Goal: Information Seeking & Learning: Learn about a topic

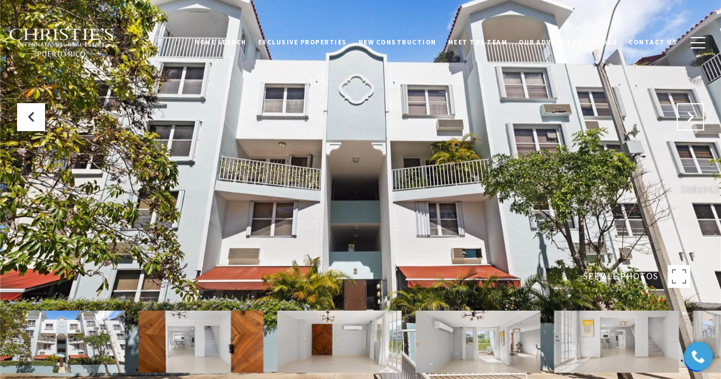
click at [691, 117] on icon "Next Slide" at bounding box center [690, 116] width 11 height 11
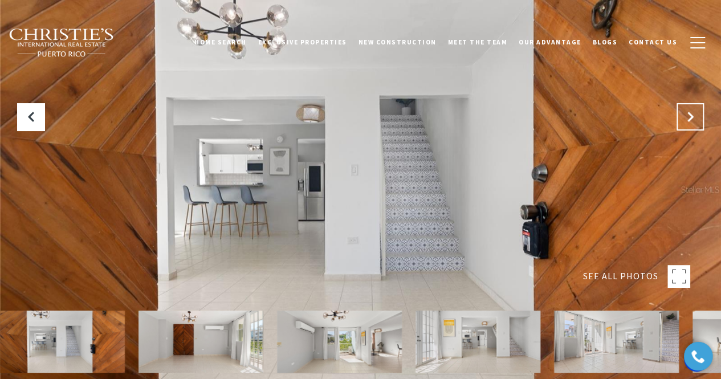
click at [687, 119] on icon "Next Slide" at bounding box center [690, 116] width 11 height 11
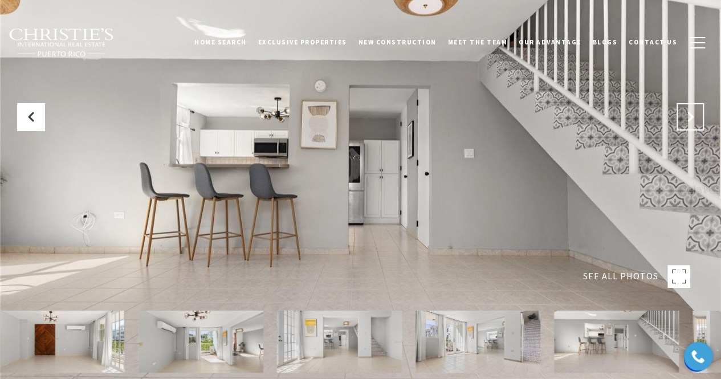
click at [687, 119] on icon "Next Slide" at bounding box center [690, 116] width 11 height 11
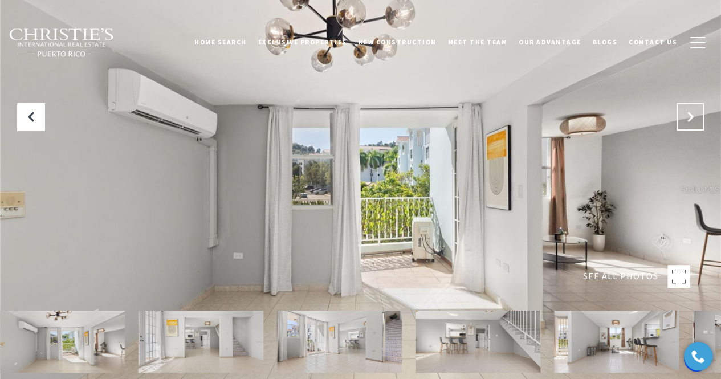
click at [687, 119] on icon "Next Slide" at bounding box center [690, 116] width 11 height 11
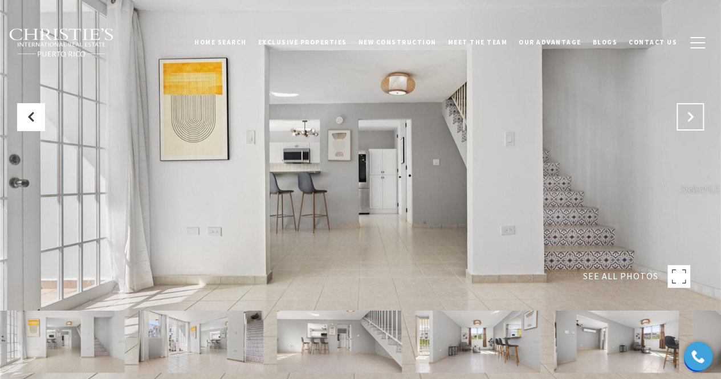
click at [687, 119] on icon "Next Slide" at bounding box center [690, 116] width 11 height 11
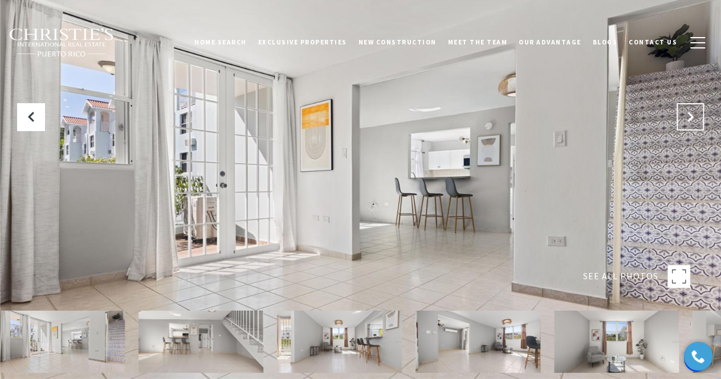
click at [687, 119] on icon "Next Slide" at bounding box center [690, 116] width 11 height 11
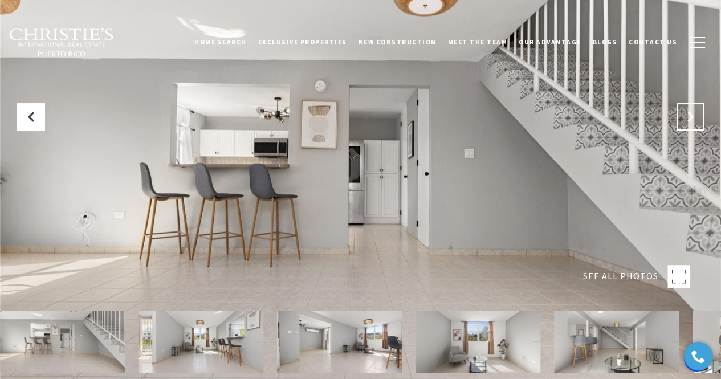
click at [687, 119] on icon "Next Slide" at bounding box center [690, 116] width 11 height 11
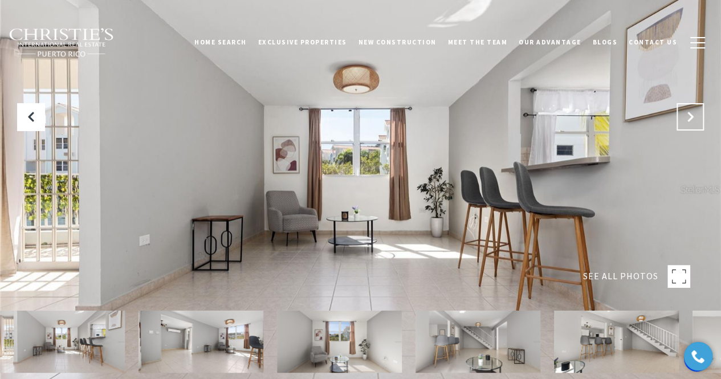
click at [687, 119] on icon "Next Slide" at bounding box center [690, 116] width 11 height 11
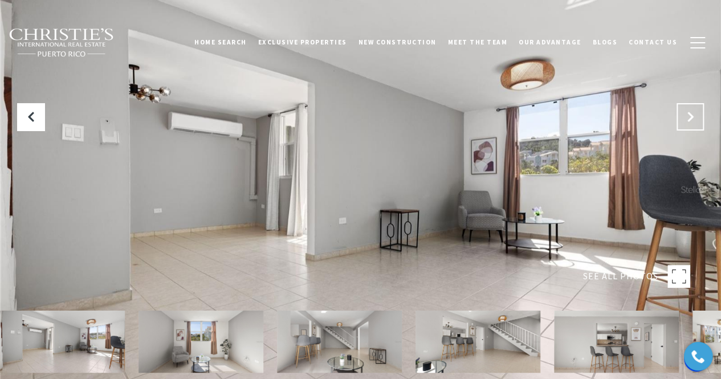
click at [690, 119] on icon "Next Slide" at bounding box center [690, 116] width 11 height 11
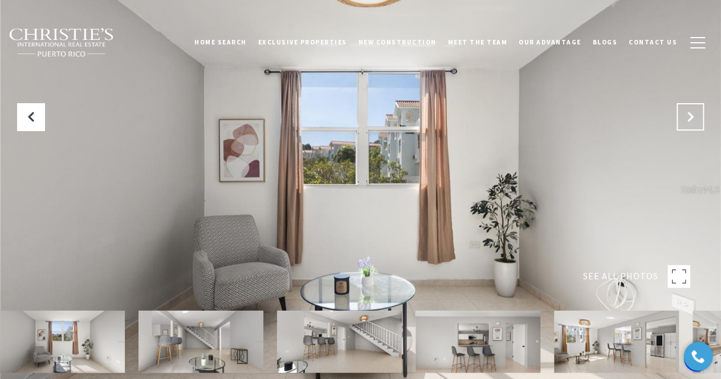
click at [690, 119] on icon "Next Slide" at bounding box center [690, 116] width 11 height 11
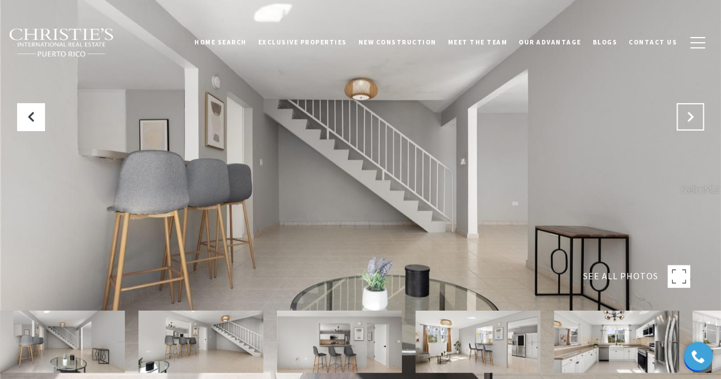
click at [690, 119] on icon "Next Slide" at bounding box center [690, 116] width 11 height 11
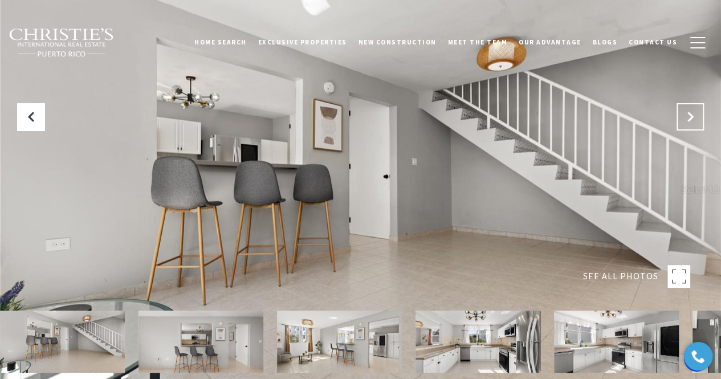
click at [690, 119] on icon "Next Slide" at bounding box center [690, 116] width 11 height 11
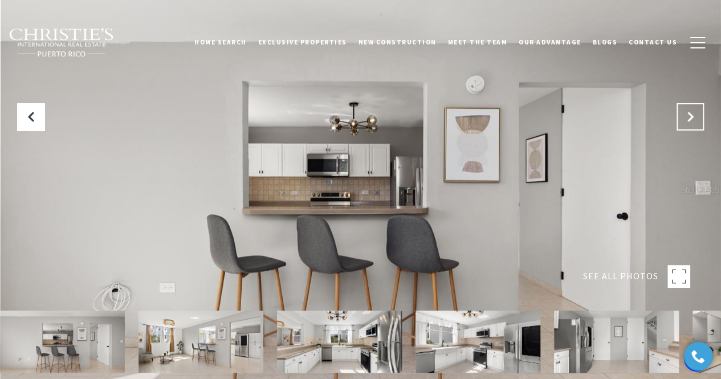
click at [690, 119] on icon "Next Slide" at bounding box center [690, 116] width 11 height 11
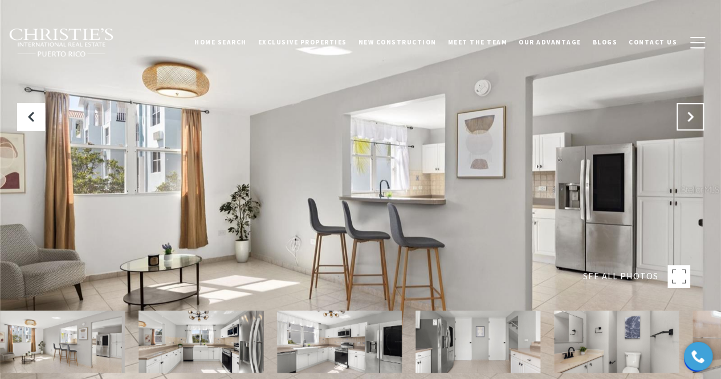
click at [690, 119] on icon "Next Slide" at bounding box center [690, 116] width 11 height 11
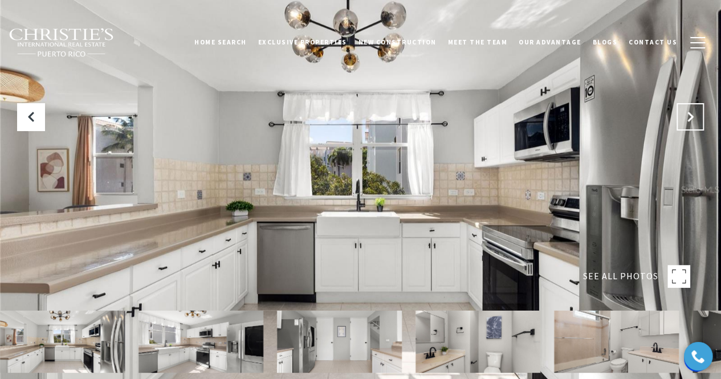
click at [690, 119] on icon "Next Slide" at bounding box center [690, 116] width 11 height 11
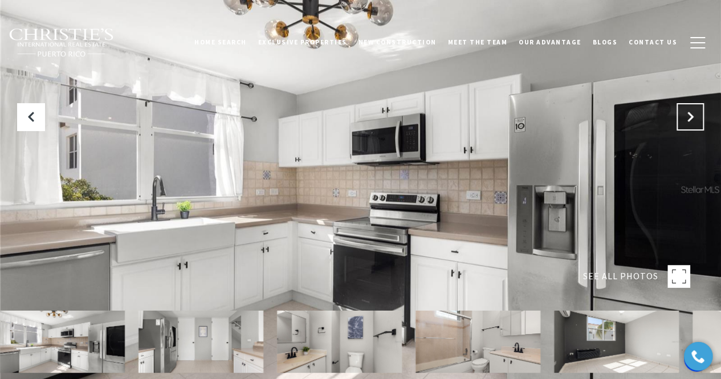
click at [690, 119] on icon "Next Slide" at bounding box center [690, 116] width 11 height 11
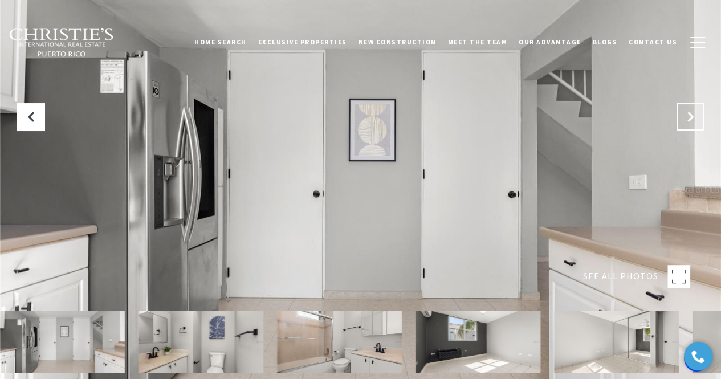
click at [690, 119] on icon "Next Slide" at bounding box center [690, 116] width 11 height 11
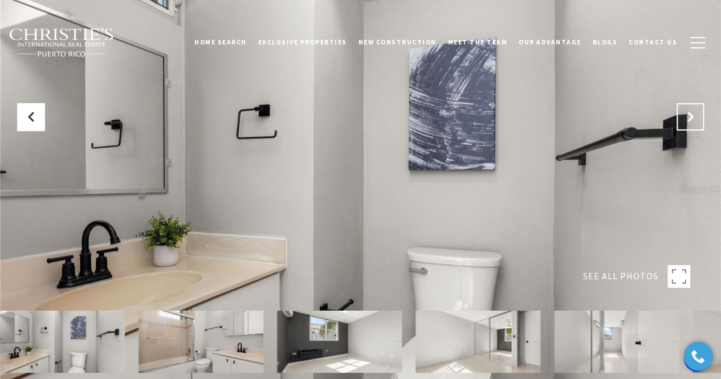
click at [690, 119] on icon "Next Slide" at bounding box center [690, 116] width 11 height 11
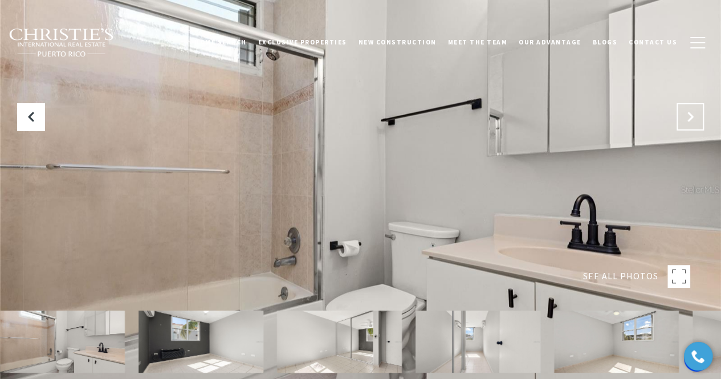
click at [690, 119] on icon "Next Slide" at bounding box center [690, 116] width 11 height 11
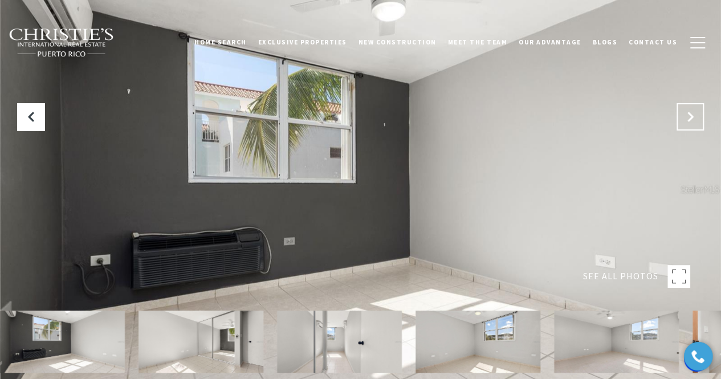
click at [690, 119] on icon "Next Slide" at bounding box center [690, 116] width 11 height 11
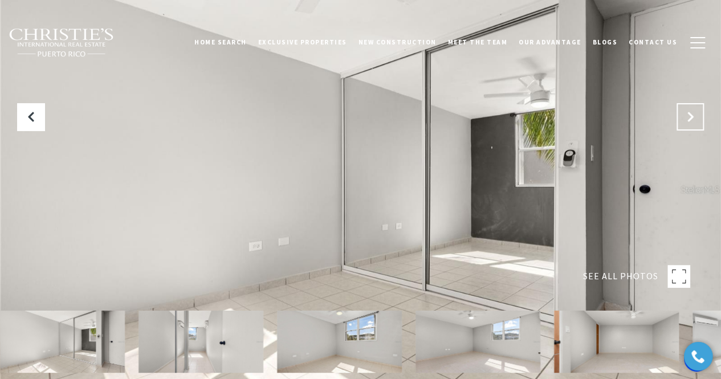
click at [690, 119] on icon "Next Slide" at bounding box center [690, 116] width 11 height 11
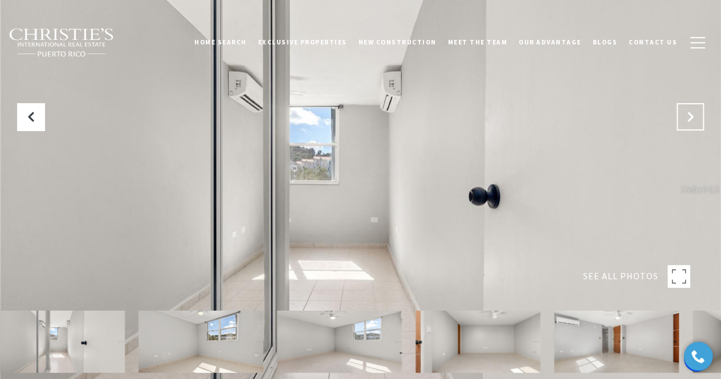
click at [690, 119] on icon "Next Slide" at bounding box center [690, 116] width 11 height 11
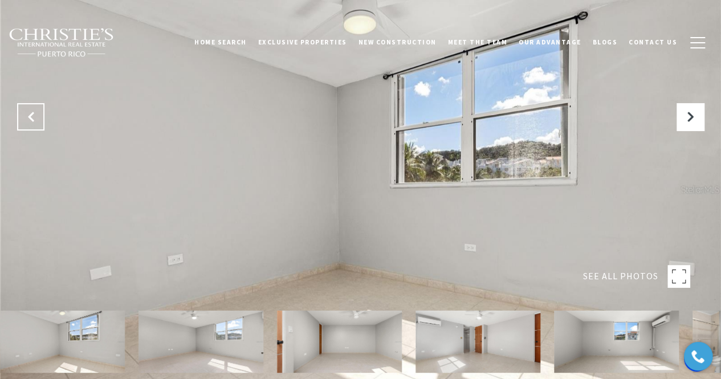
click at [33, 119] on icon "Previous Slide" at bounding box center [30, 116] width 11 height 11
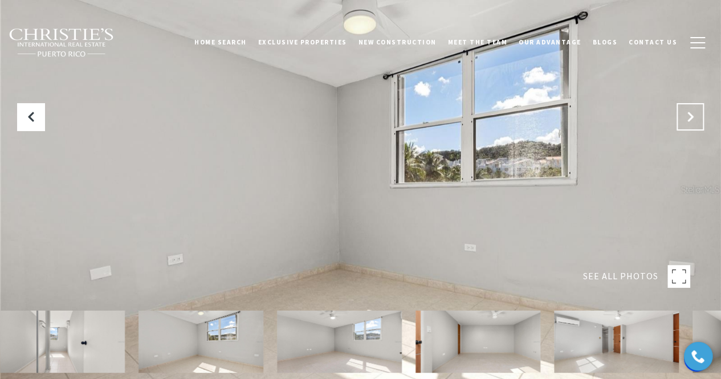
click at [691, 118] on icon "Next Slide" at bounding box center [690, 116] width 11 height 11
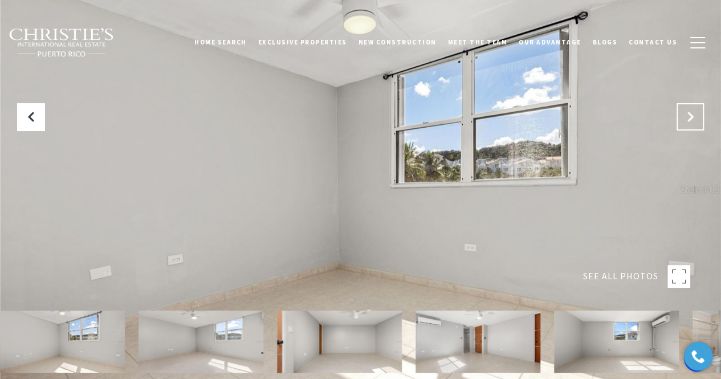
click at [689, 118] on icon "Next Slide" at bounding box center [690, 116] width 11 height 11
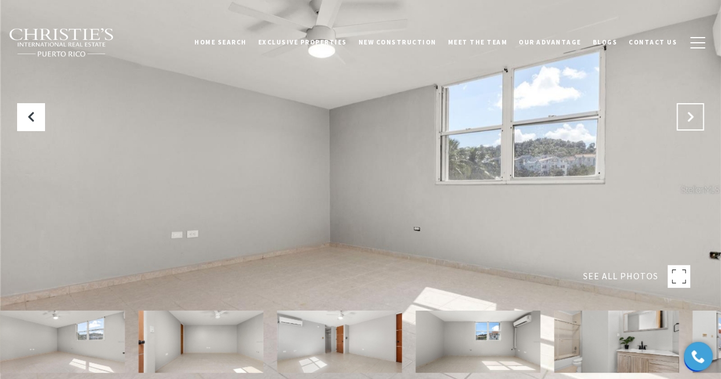
click at [689, 118] on icon "Next Slide" at bounding box center [690, 116] width 11 height 11
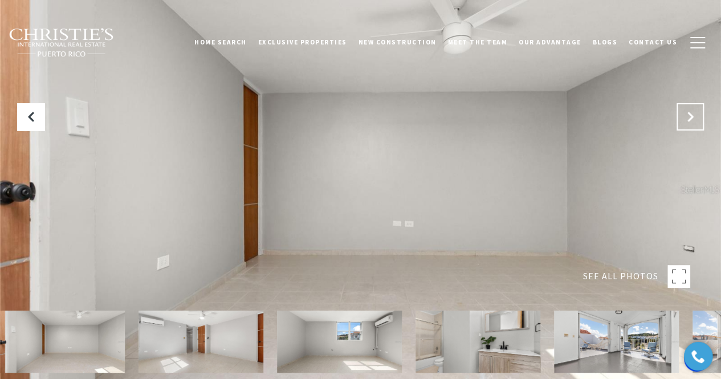
click at [689, 118] on icon "Next Slide" at bounding box center [690, 116] width 11 height 11
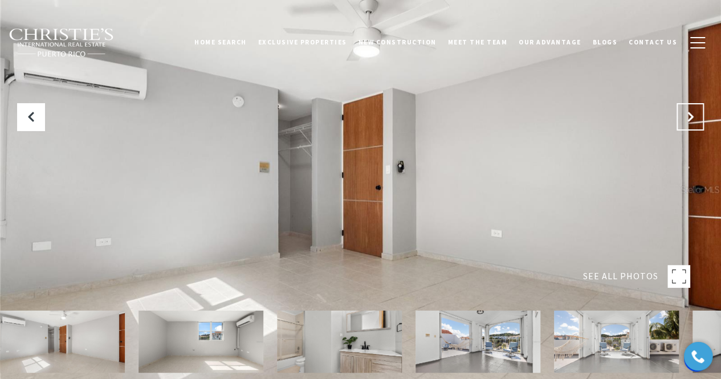
click at [689, 118] on icon "Next Slide" at bounding box center [690, 116] width 11 height 11
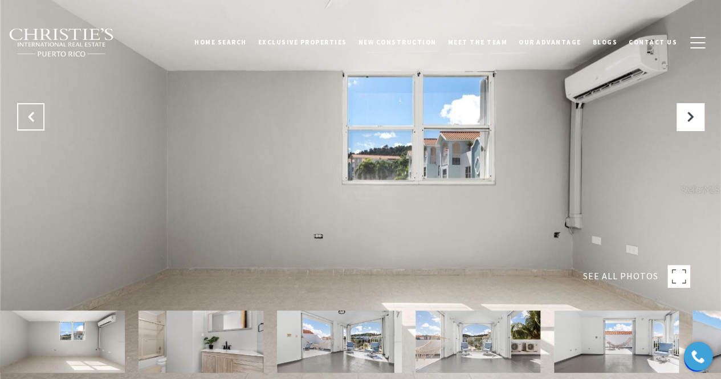
click at [30, 122] on icon "Previous Slide" at bounding box center [30, 116] width 11 height 11
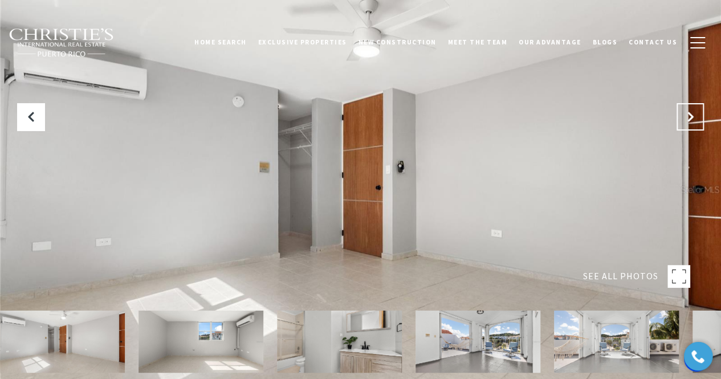
click at [686, 119] on icon "Next Slide" at bounding box center [690, 116] width 11 height 11
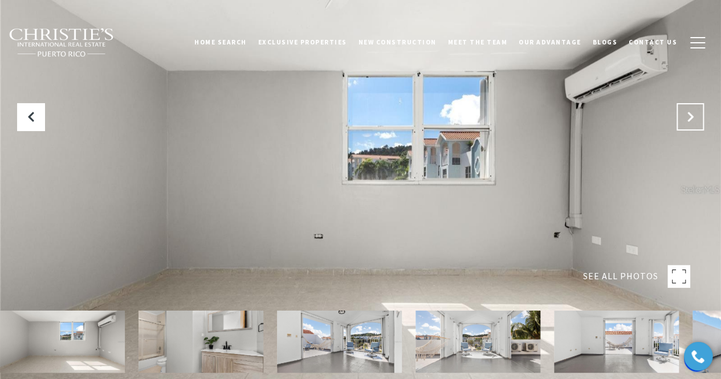
click at [686, 119] on icon "Next Slide" at bounding box center [690, 116] width 11 height 11
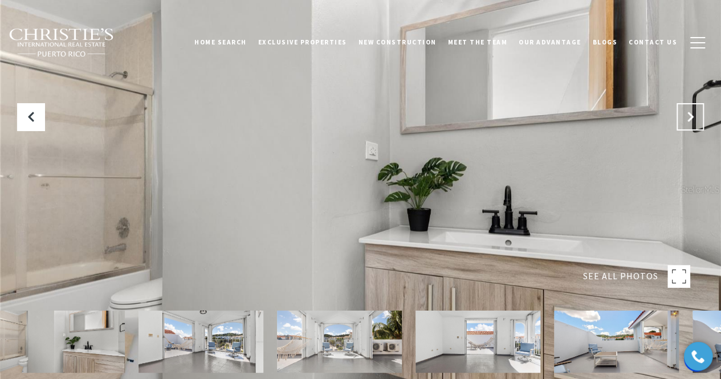
click at [686, 119] on icon "Next Slide" at bounding box center [690, 116] width 11 height 11
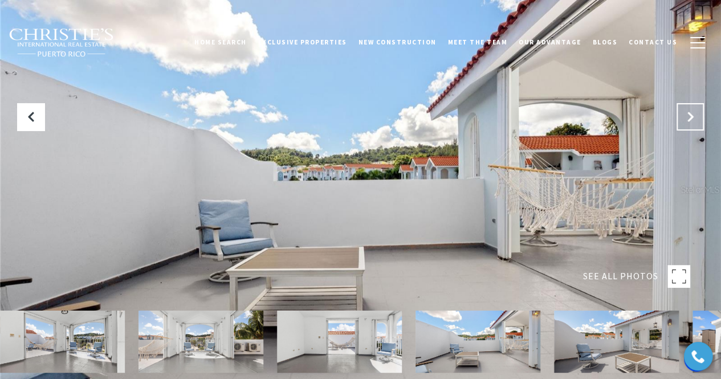
click at [690, 116] on icon "Next Slide" at bounding box center [690, 116] width 11 height 11
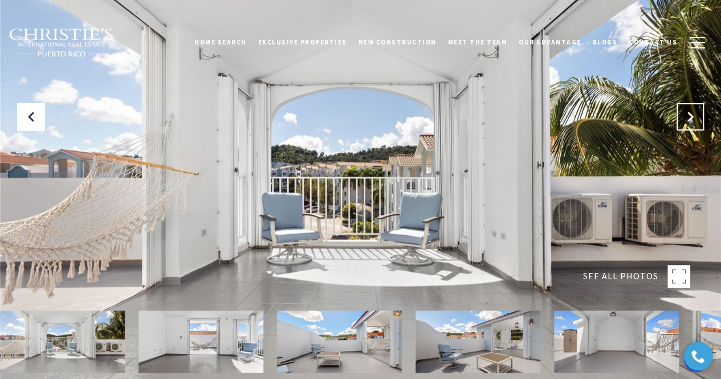
click at [690, 116] on icon "Next Slide" at bounding box center [690, 116] width 11 height 11
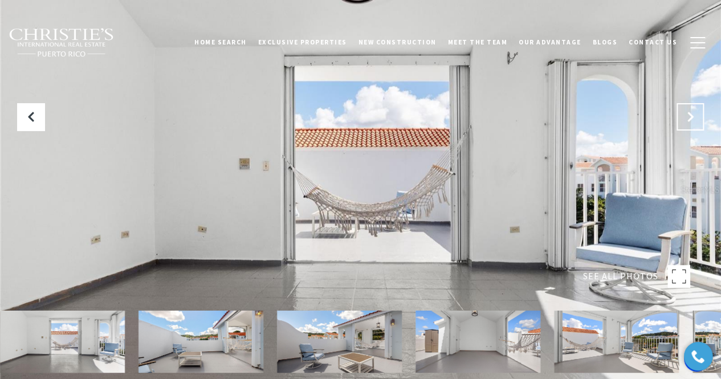
click at [690, 116] on icon "Next Slide" at bounding box center [690, 116] width 11 height 11
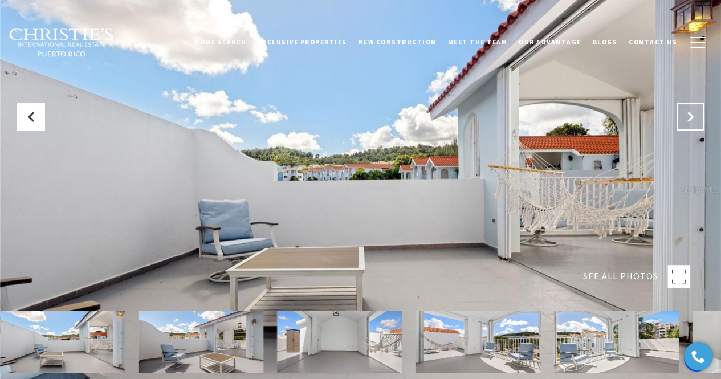
click at [690, 116] on icon "Next Slide" at bounding box center [690, 116] width 11 height 11
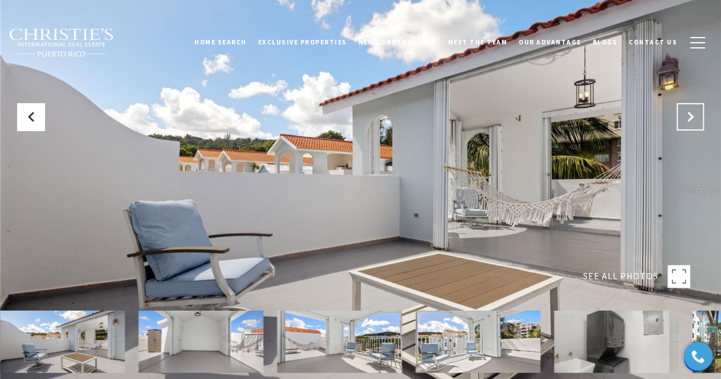
click at [690, 116] on icon "Next Slide" at bounding box center [690, 116] width 11 height 11
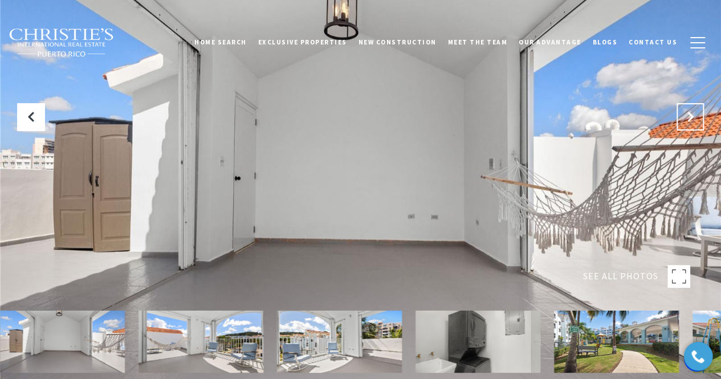
click at [690, 116] on icon "Next Slide" at bounding box center [690, 116] width 11 height 11
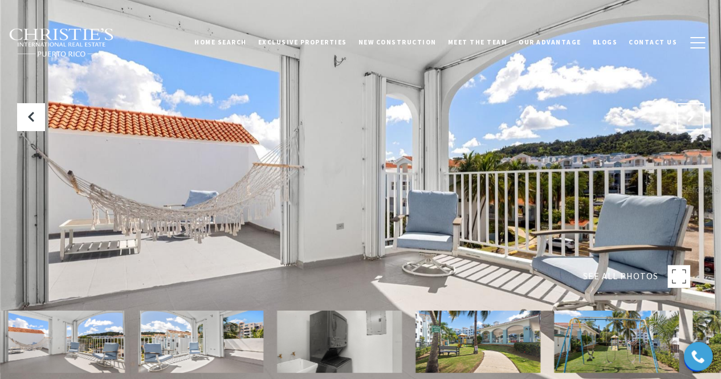
click at [690, 116] on icon "Next Slide" at bounding box center [690, 116] width 11 height 11
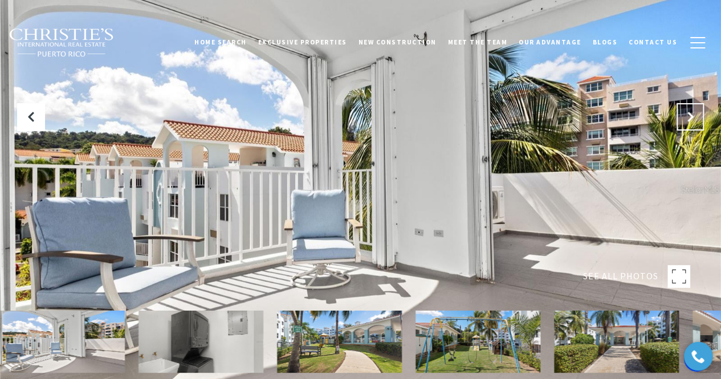
click at [690, 116] on icon "Next Slide" at bounding box center [690, 116] width 11 height 11
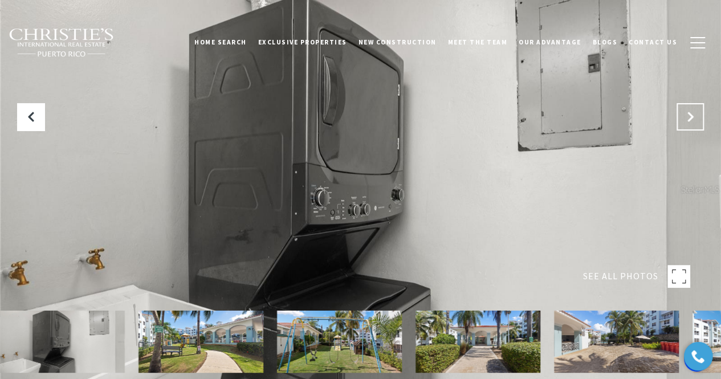
click at [690, 116] on icon "Next Slide" at bounding box center [690, 116] width 11 height 11
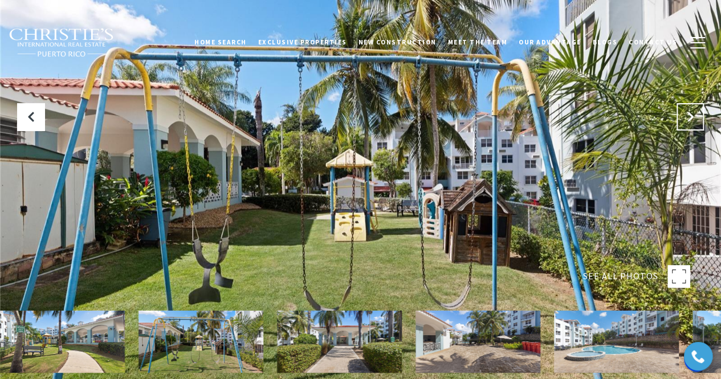
click at [690, 116] on icon "Next Slide" at bounding box center [690, 116] width 11 height 11
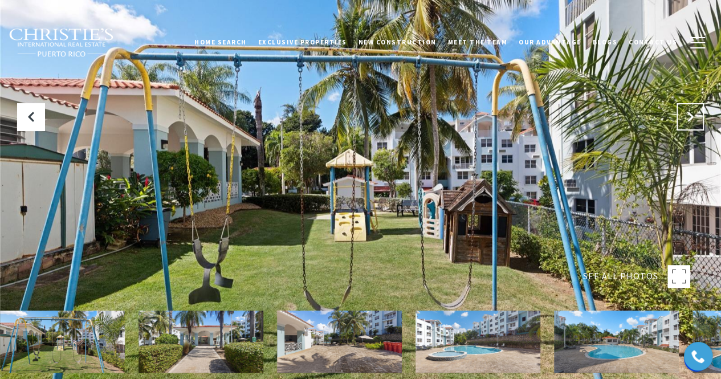
click at [690, 116] on icon "Next Slide" at bounding box center [690, 116] width 11 height 11
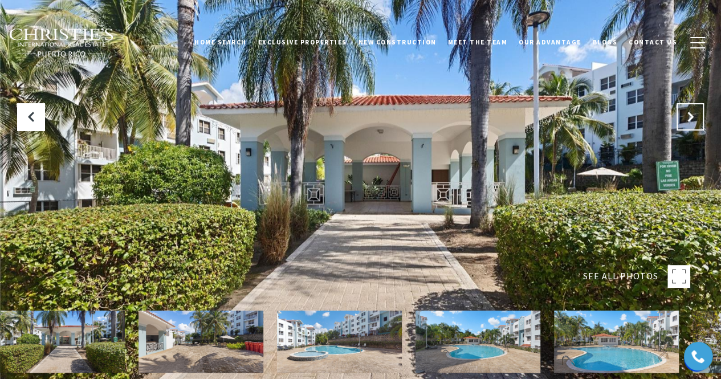
click at [690, 116] on icon "Next Slide" at bounding box center [690, 116] width 11 height 11
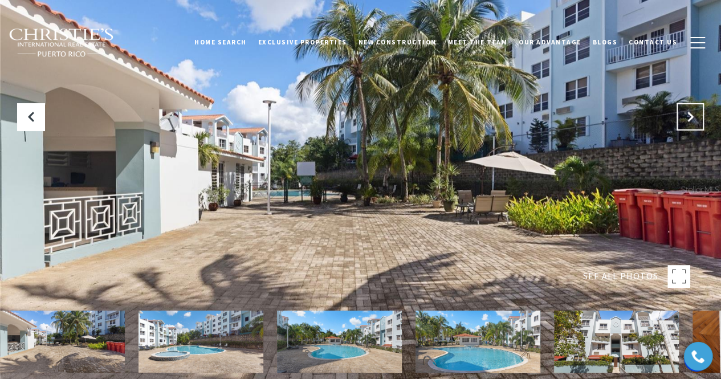
click at [690, 116] on icon "Next Slide" at bounding box center [690, 116] width 11 height 11
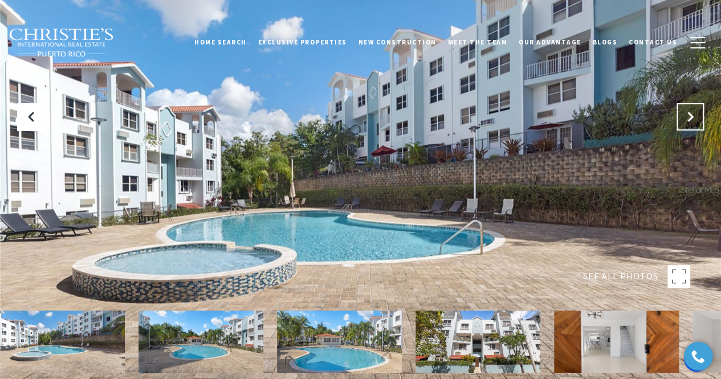
click at [690, 116] on icon "Next Slide" at bounding box center [690, 116] width 11 height 11
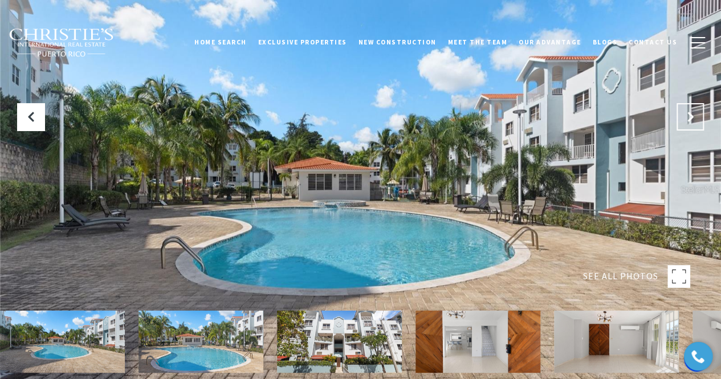
click at [690, 116] on icon "Next Slide" at bounding box center [690, 116] width 11 height 11
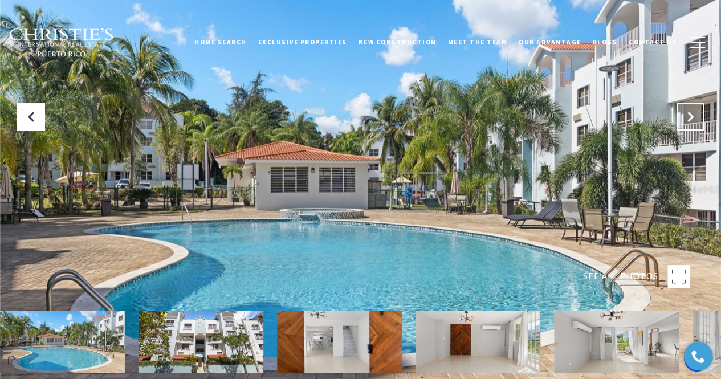
click at [690, 116] on icon "Next Slide" at bounding box center [690, 116] width 11 height 11
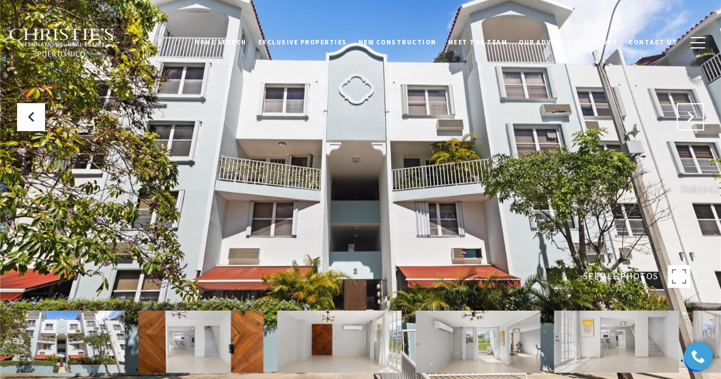
click at [690, 117] on icon "Next Slide" at bounding box center [690, 116] width 11 height 11
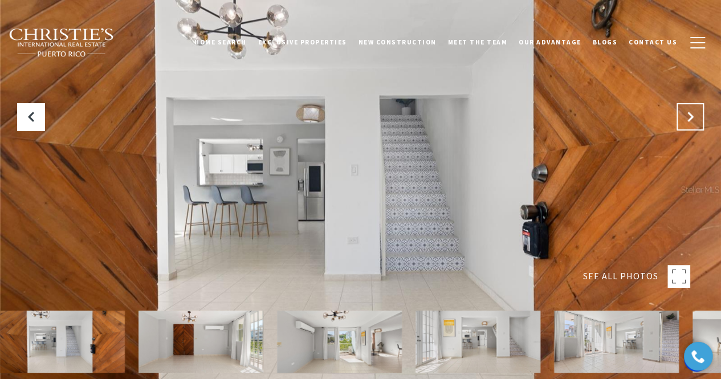
click at [690, 117] on icon "Next Slide" at bounding box center [690, 116] width 11 height 11
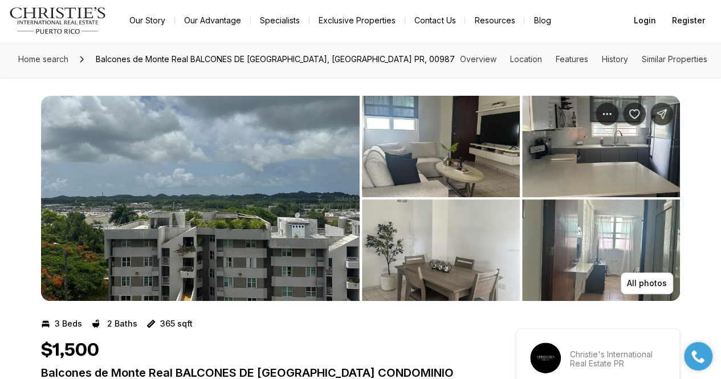
click at [195, 213] on img "View image gallery" at bounding box center [200, 198] width 319 height 205
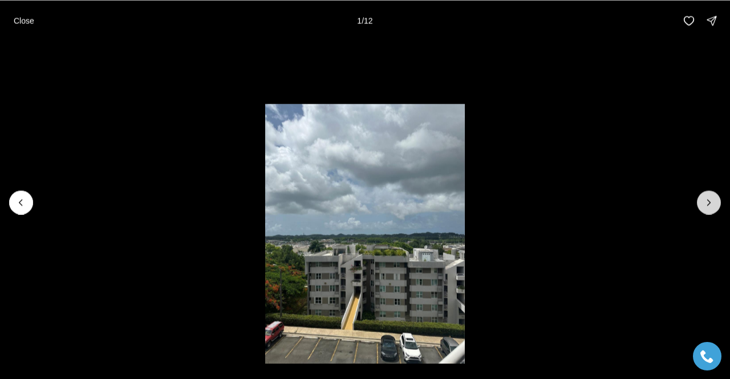
click at [704, 205] on icon "Next slide" at bounding box center [708, 202] width 11 height 11
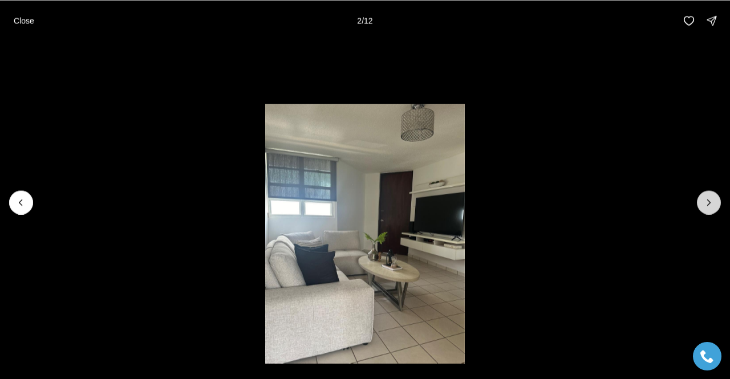
click at [704, 205] on icon "Next slide" at bounding box center [708, 202] width 11 height 11
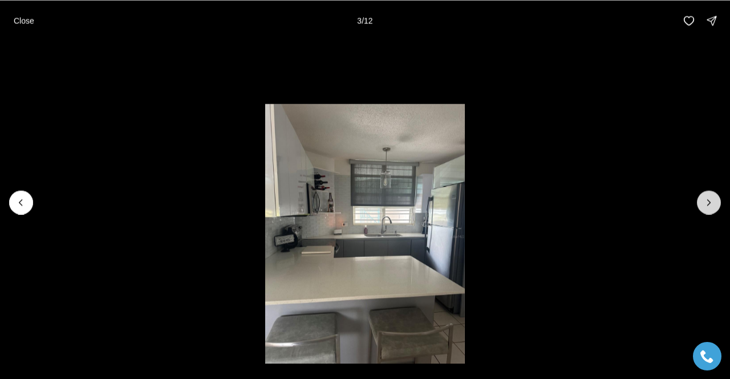
click at [704, 205] on icon "Next slide" at bounding box center [708, 202] width 11 height 11
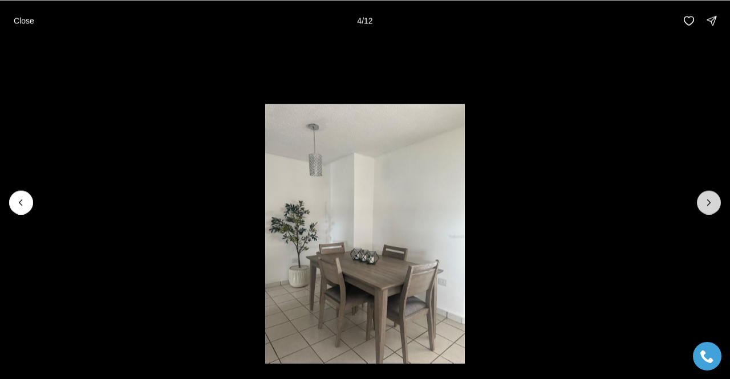
click at [704, 205] on icon "Next slide" at bounding box center [708, 202] width 11 height 11
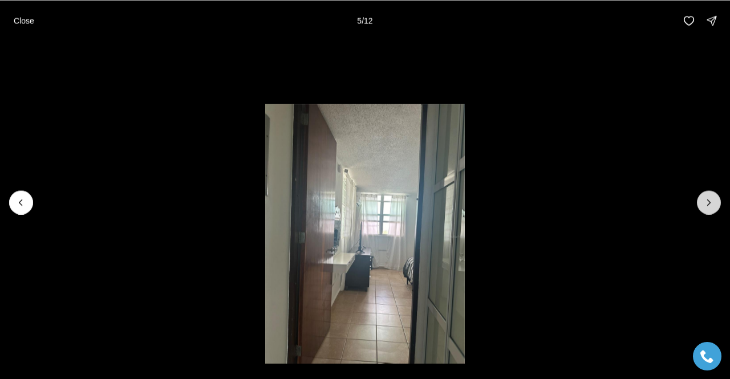
click at [704, 205] on icon "Next slide" at bounding box center [708, 202] width 11 height 11
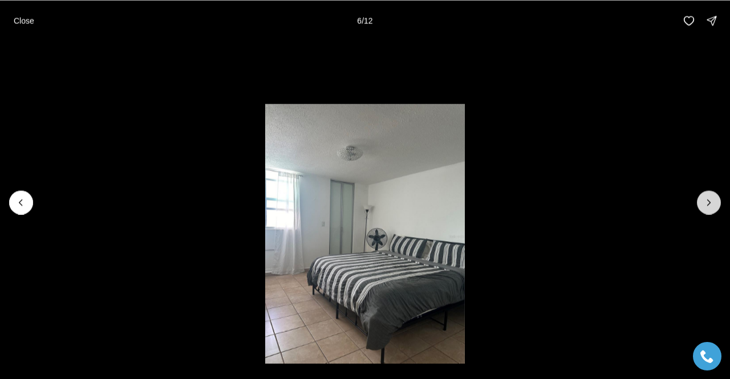
click at [704, 205] on icon "Next slide" at bounding box center [708, 202] width 11 height 11
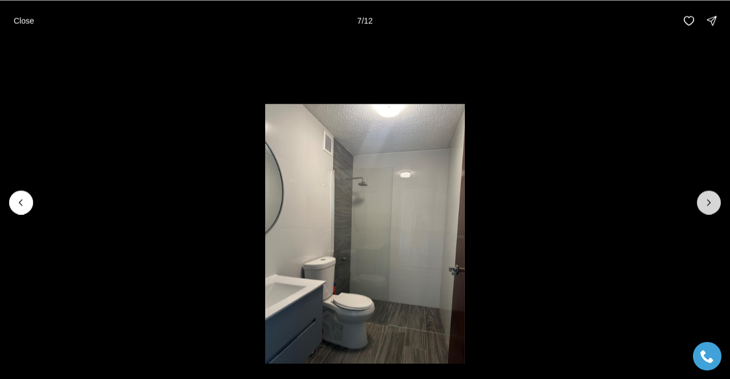
click at [704, 205] on icon "Next slide" at bounding box center [708, 202] width 11 height 11
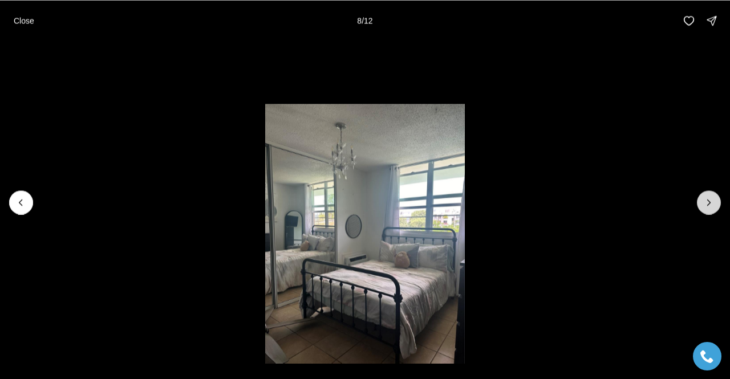
click at [704, 205] on icon "Next slide" at bounding box center [708, 202] width 11 height 11
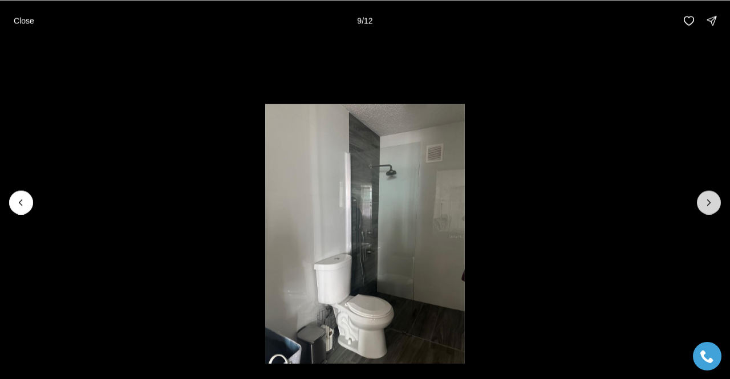
click at [704, 205] on icon "Next slide" at bounding box center [708, 202] width 11 height 11
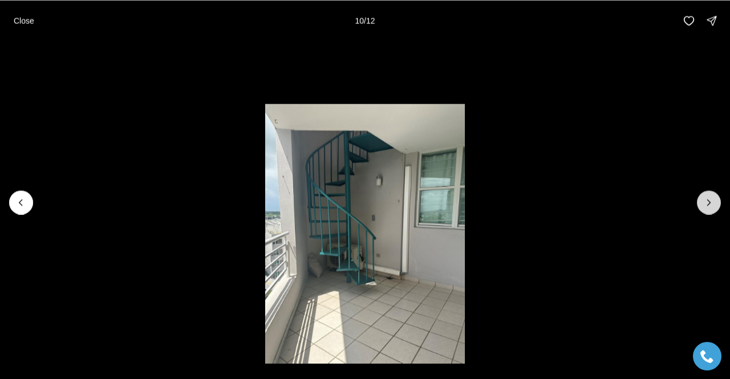
click at [704, 205] on icon "Next slide" at bounding box center [708, 202] width 11 height 11
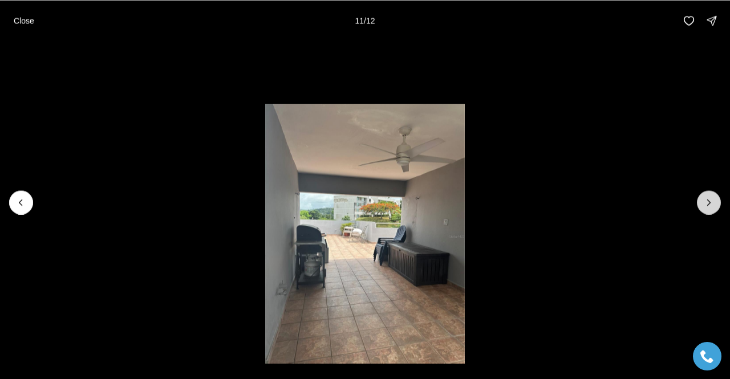
click at [704, 205] on icon "Next slide" at bounding box center [708, 202] width 11 height 11
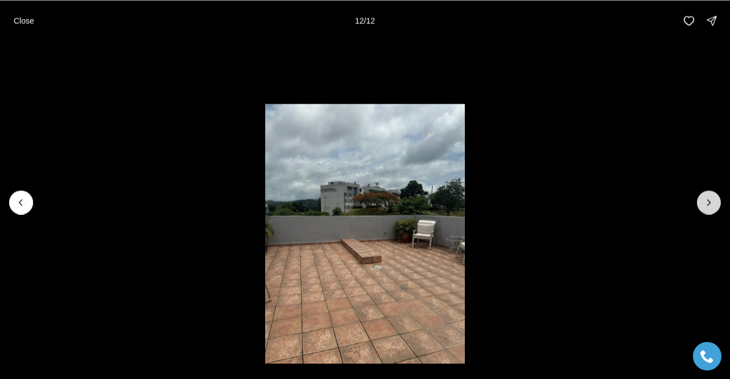
click at [704, 205] on div at bounding box center [709, 202] width 24 height 24
click at [707, 206] on div at bounding box center [709, 202] width 24 height 24
click at [708, 204] on div at bounding box center [709, 202] width 24 height 24
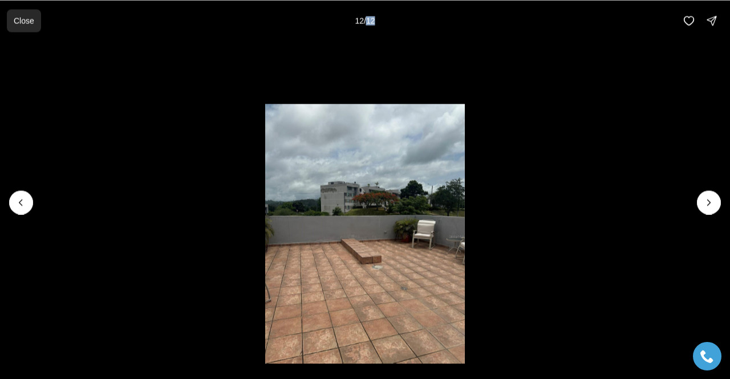
click at [23, 21] on p "Close" at bounding box center [24, 20] width 21 height 9
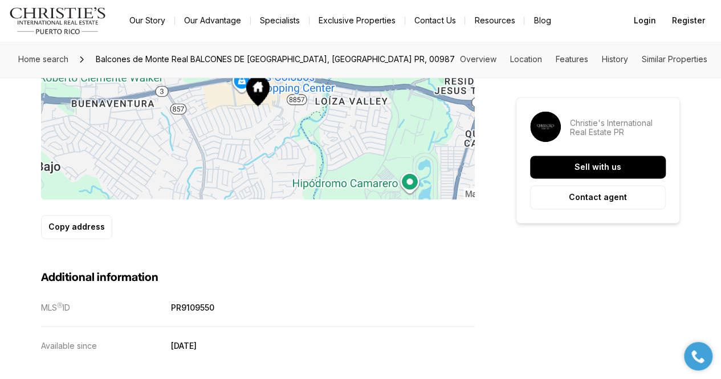
scroll to position [760, 0]
